Goal: Check status: Check status

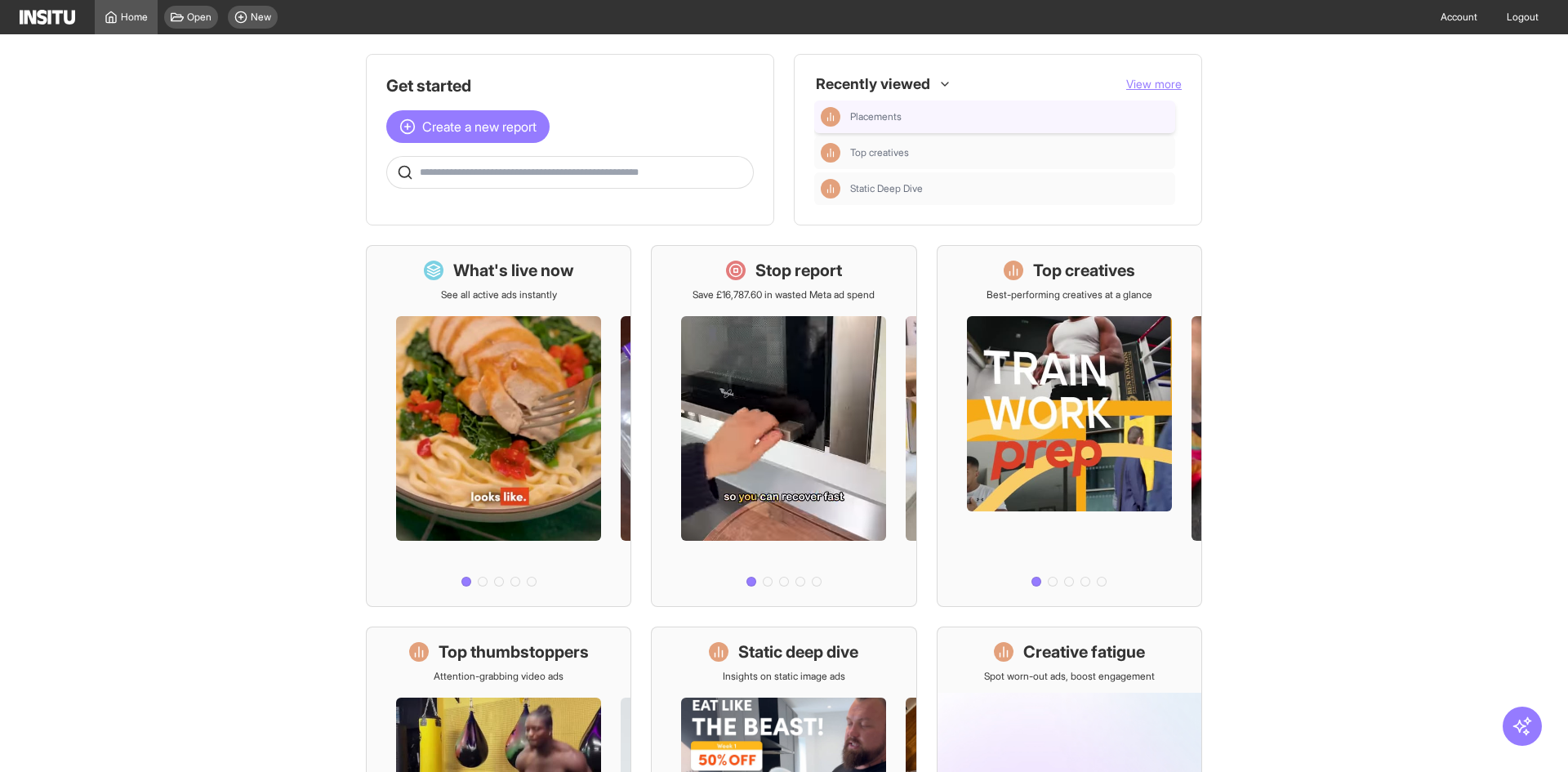
click at [901, 109] on div "Placements" at bounding box center [995, 117] width 348 height 20
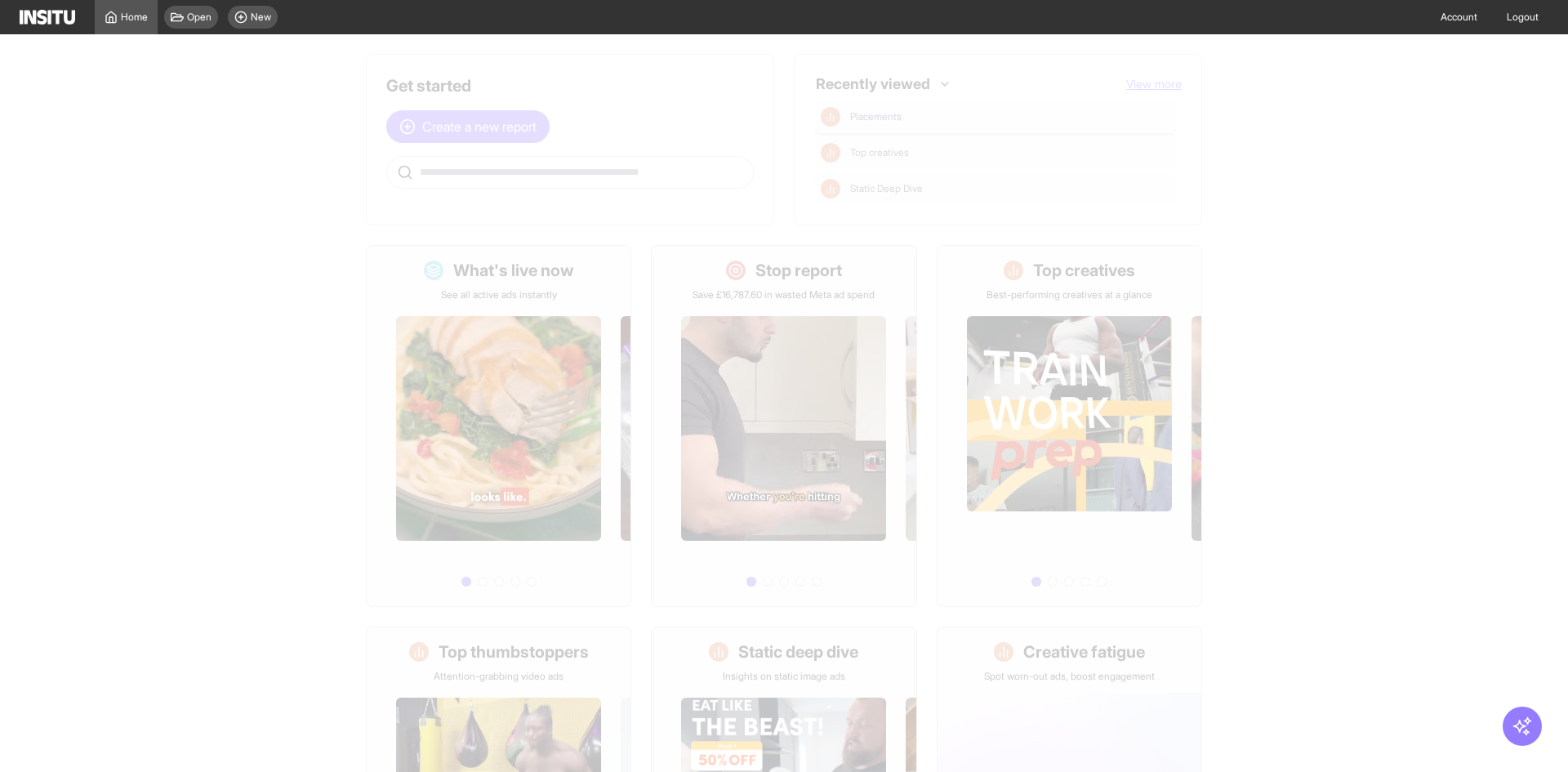
select select "**"
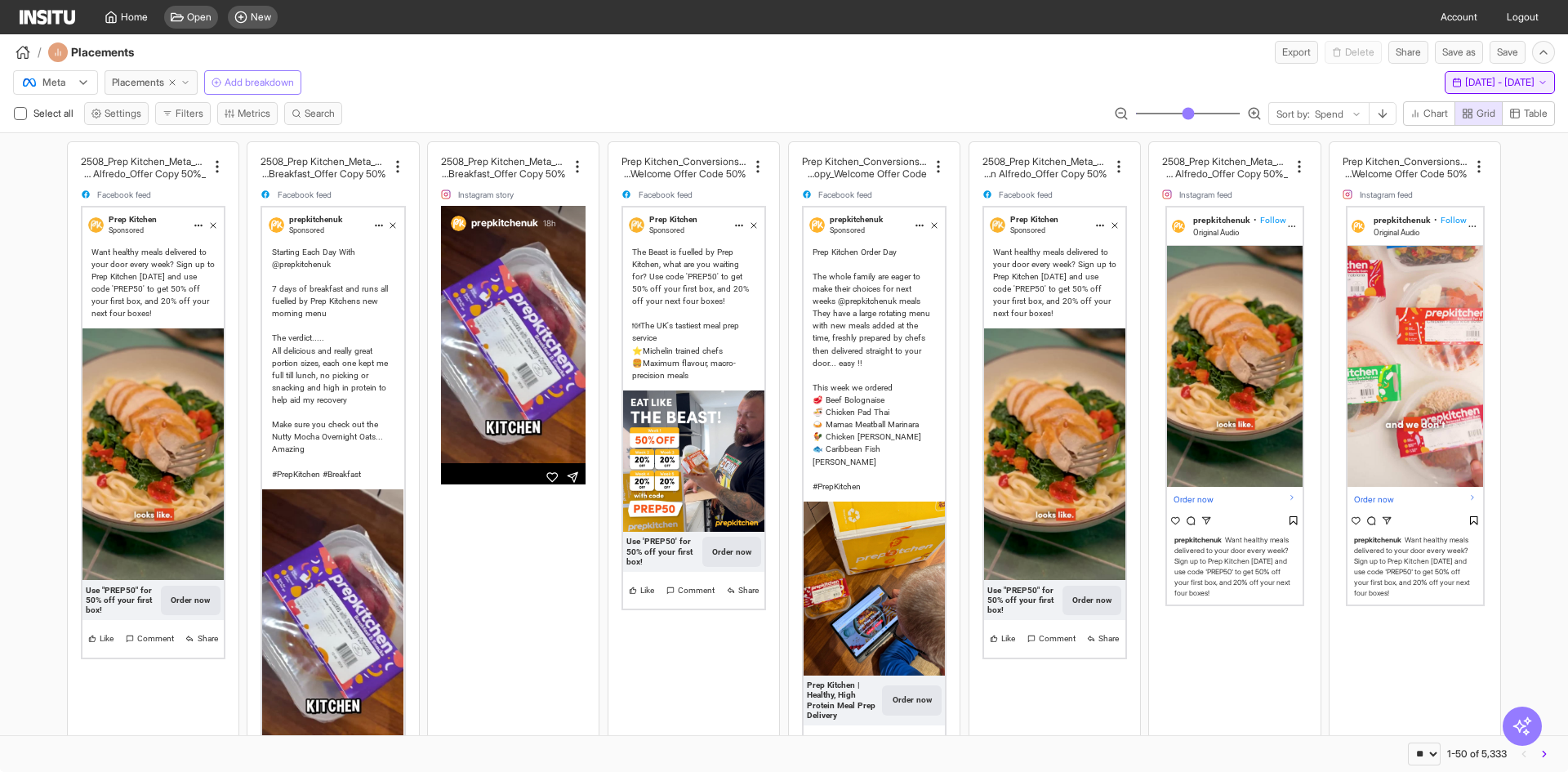
click at [1445, 91] on button "[DATE] - [DATE] [DATE] - [DATE]" at bounding box center [1499, 82] width 110 height 23
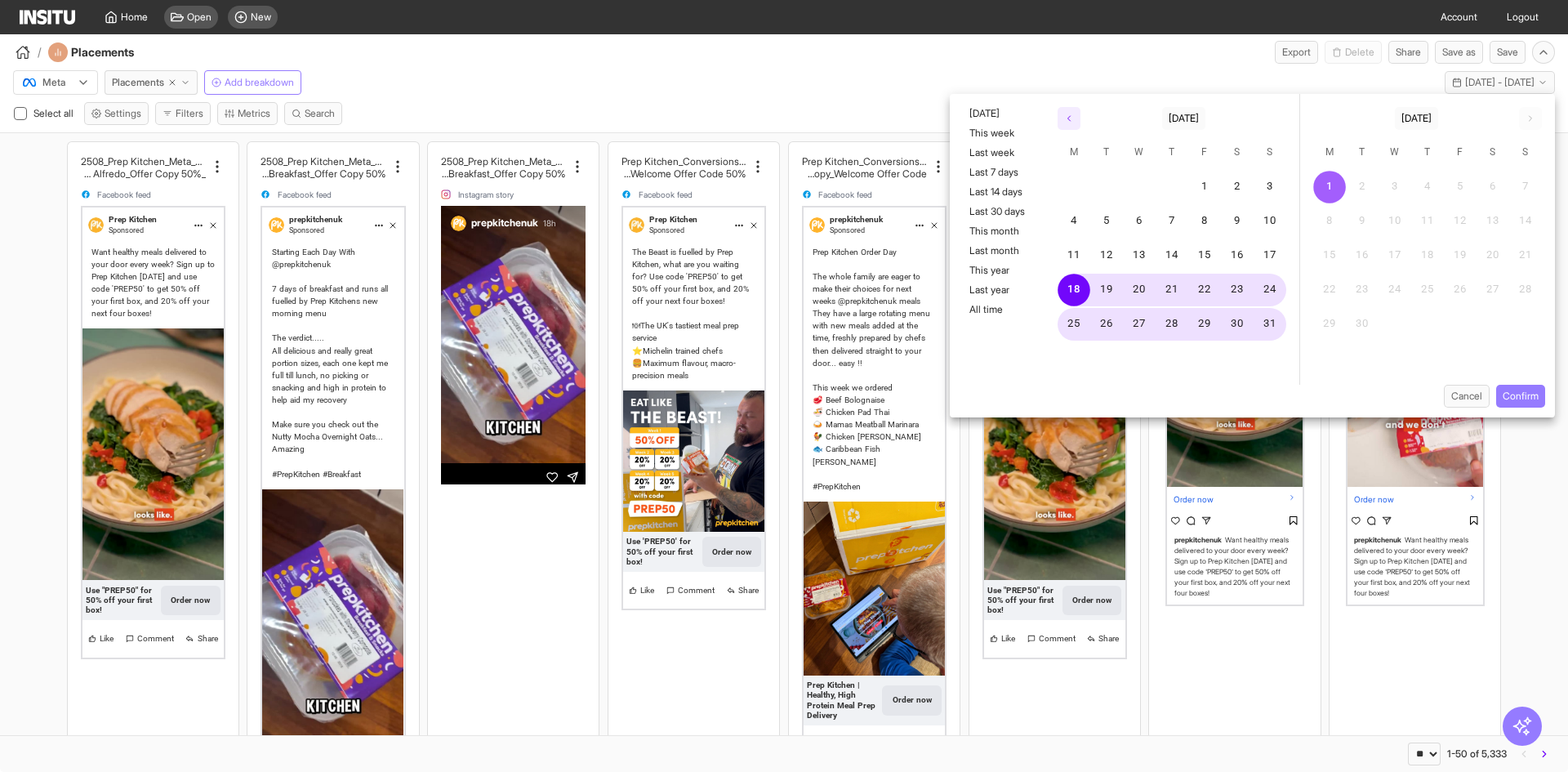
click at [1068, 112] on button "button" at bounding box center [1069, 118] width 23 height 23
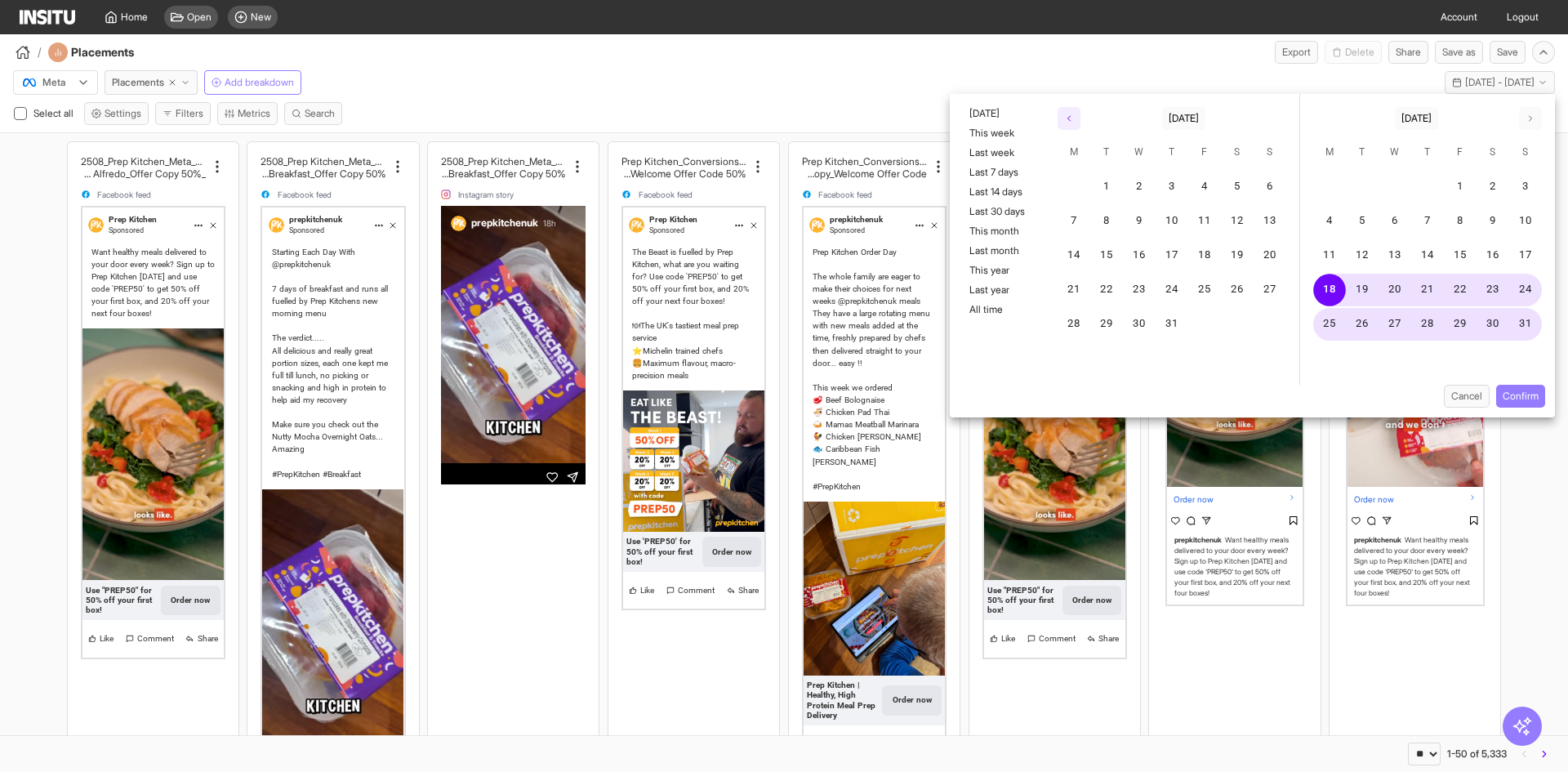
click at [1068, 112] on button "button" at bounding box center [1069, 118] width 23 height 23
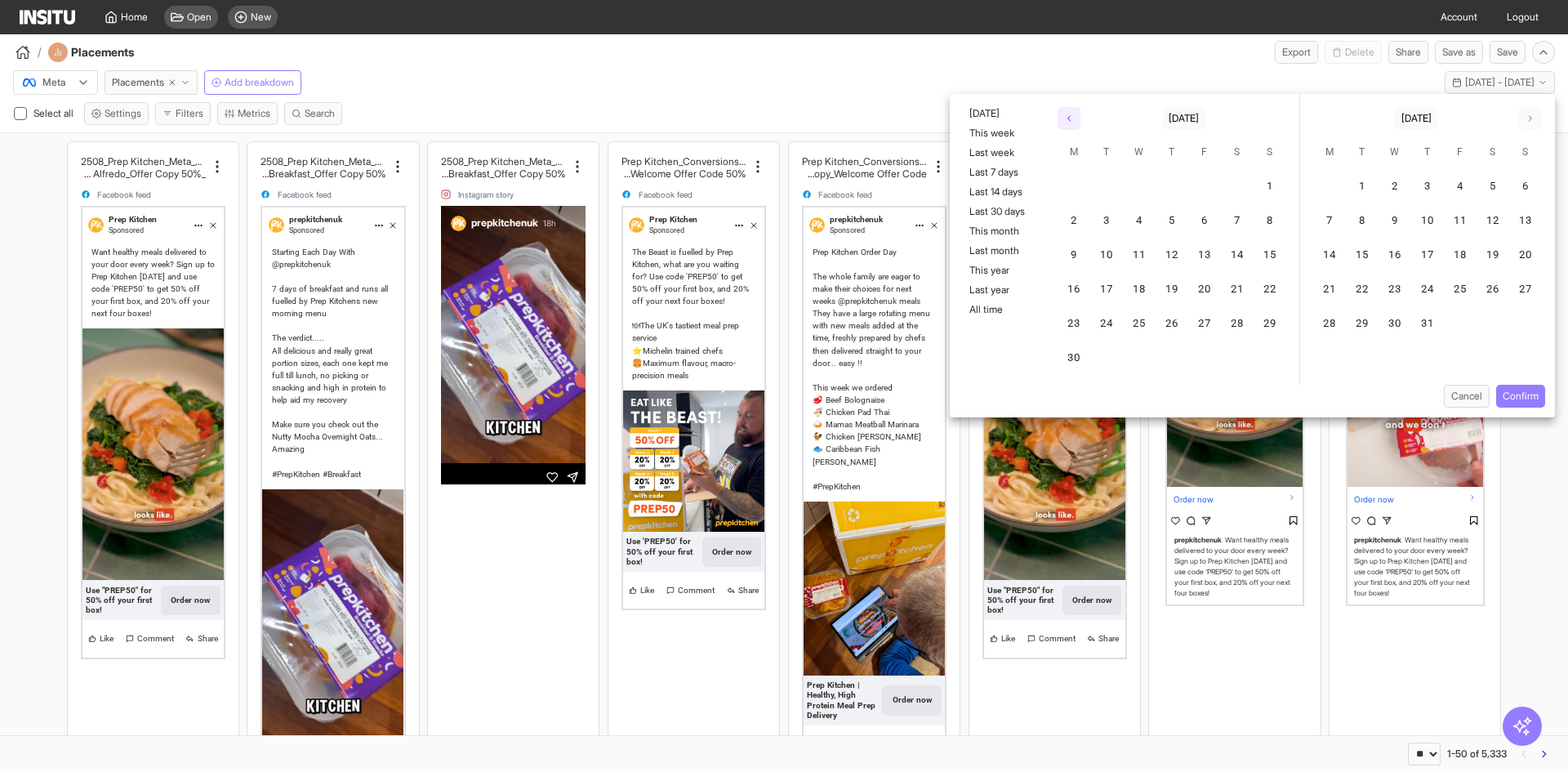
click at [1068, 112] on button "button" at bounding box center [1069, 118] width 23 height 23
click at [1514, 175] on button "1" at bounding box center [1525, 187] width 33 height 33
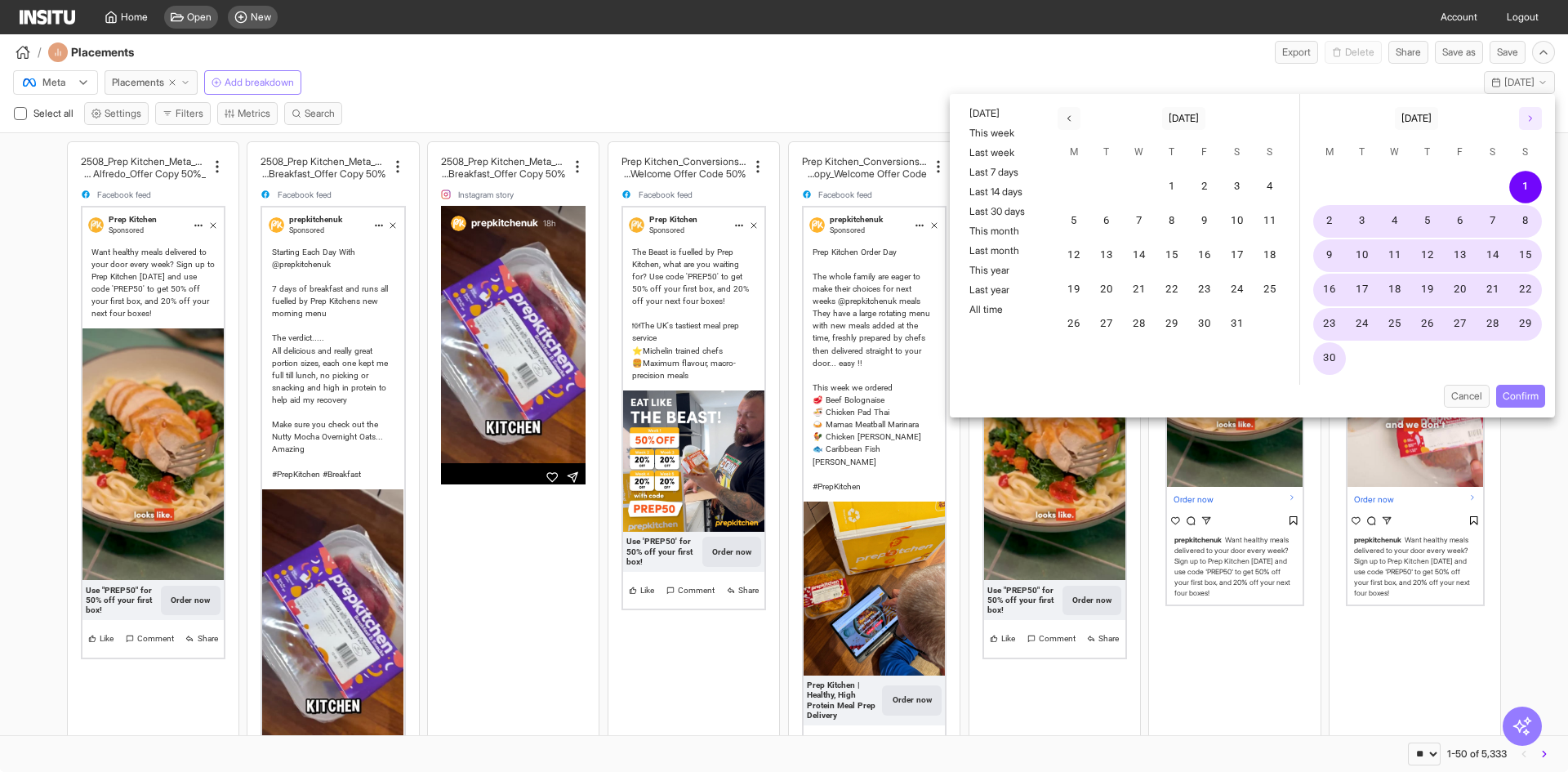
click at [1525, 123] on button "button" at bounding box center [1530, 118] width 23 height 23
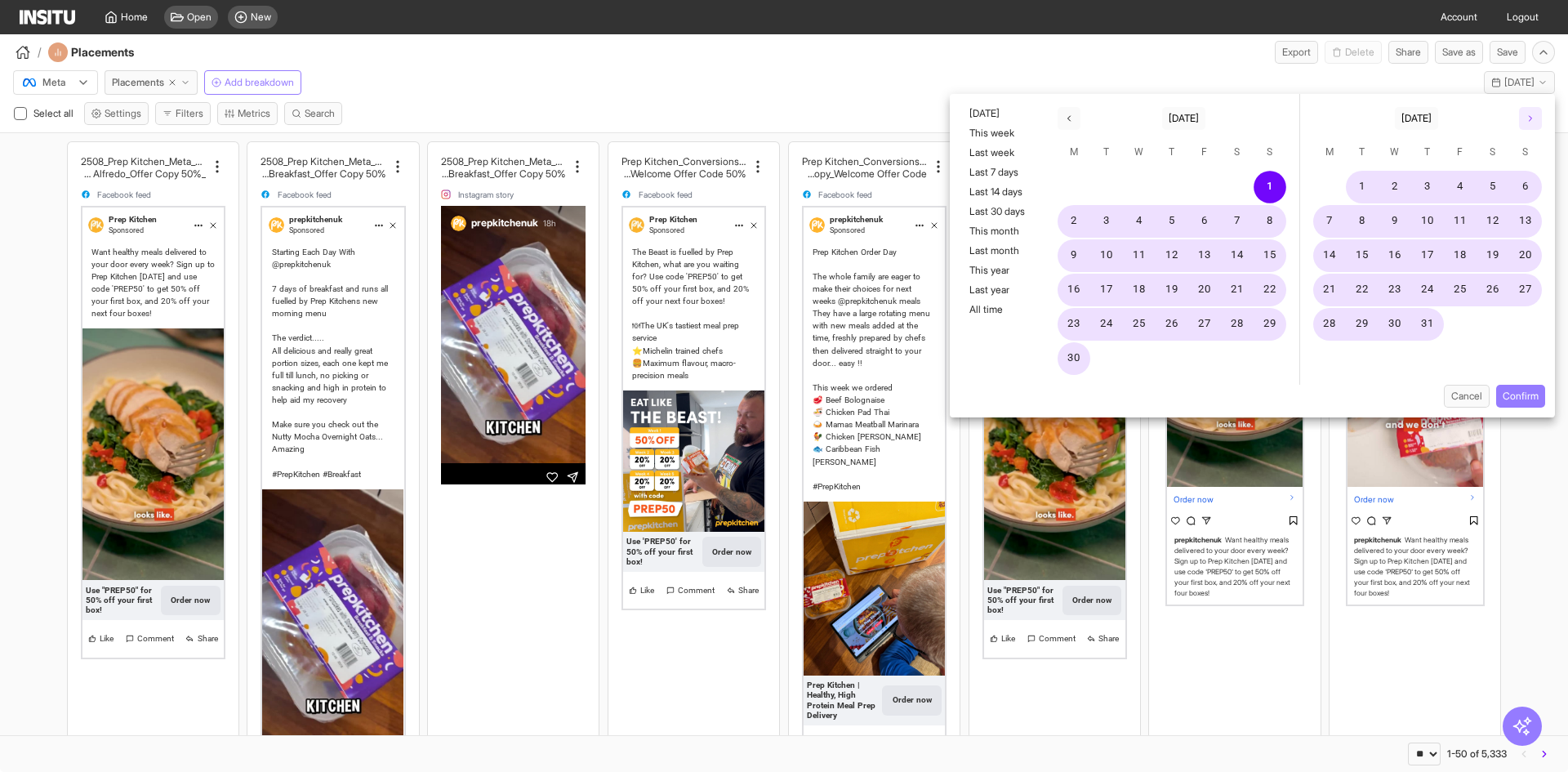
click at [1525, 123] on button "button" at bounding box center [1530, 118] width 23 height 23
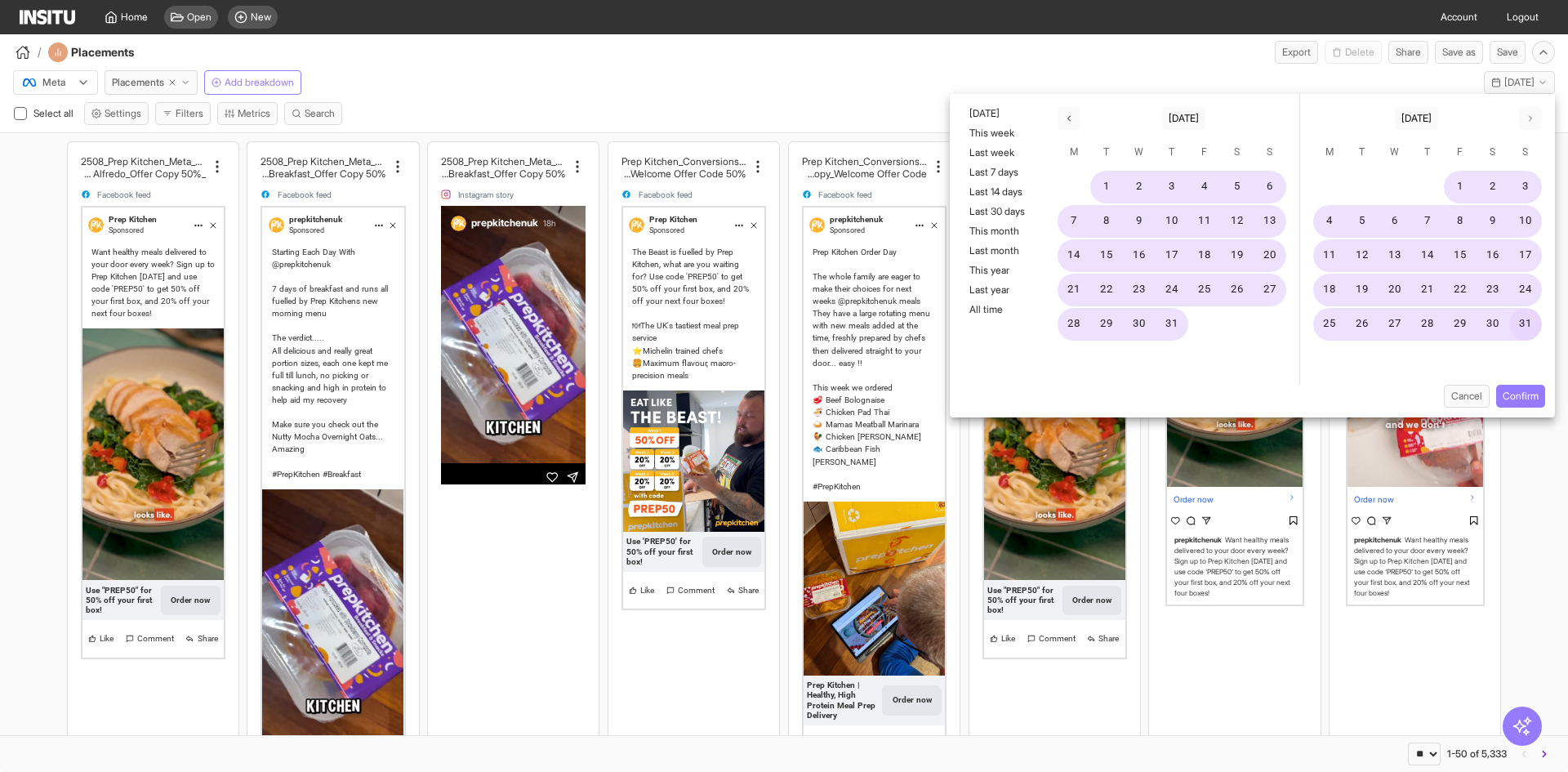
click at [1531, 327] on button "31" at bounding box center [1525, 324] width 33 height 33
click at [1527, 398] on button "Confirm" at bounding box center [1520, 395] width 49 height 23
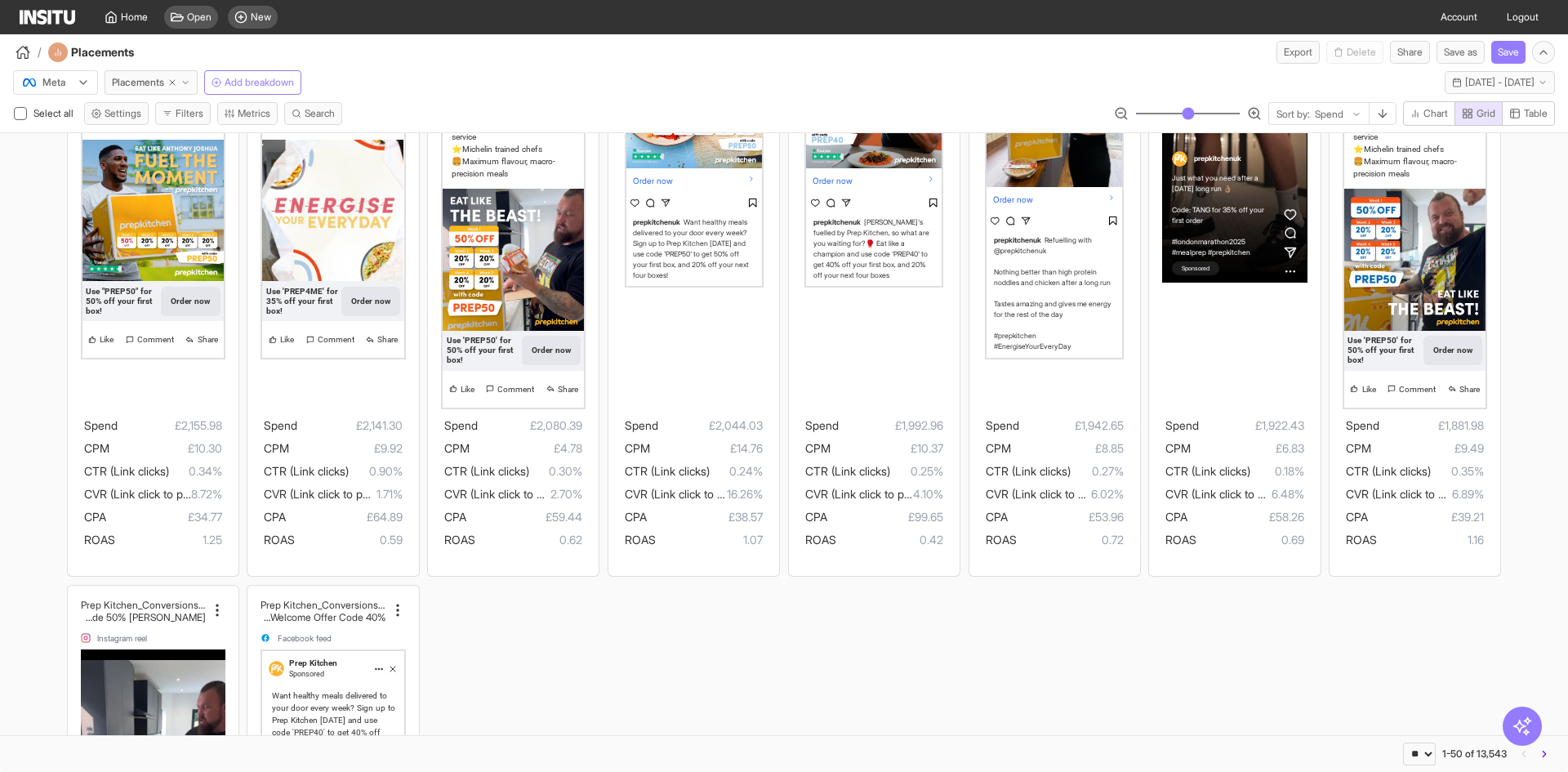
scroll to position [4007, 0]
